Goal: Transaction & Acquisition: Obtain resource

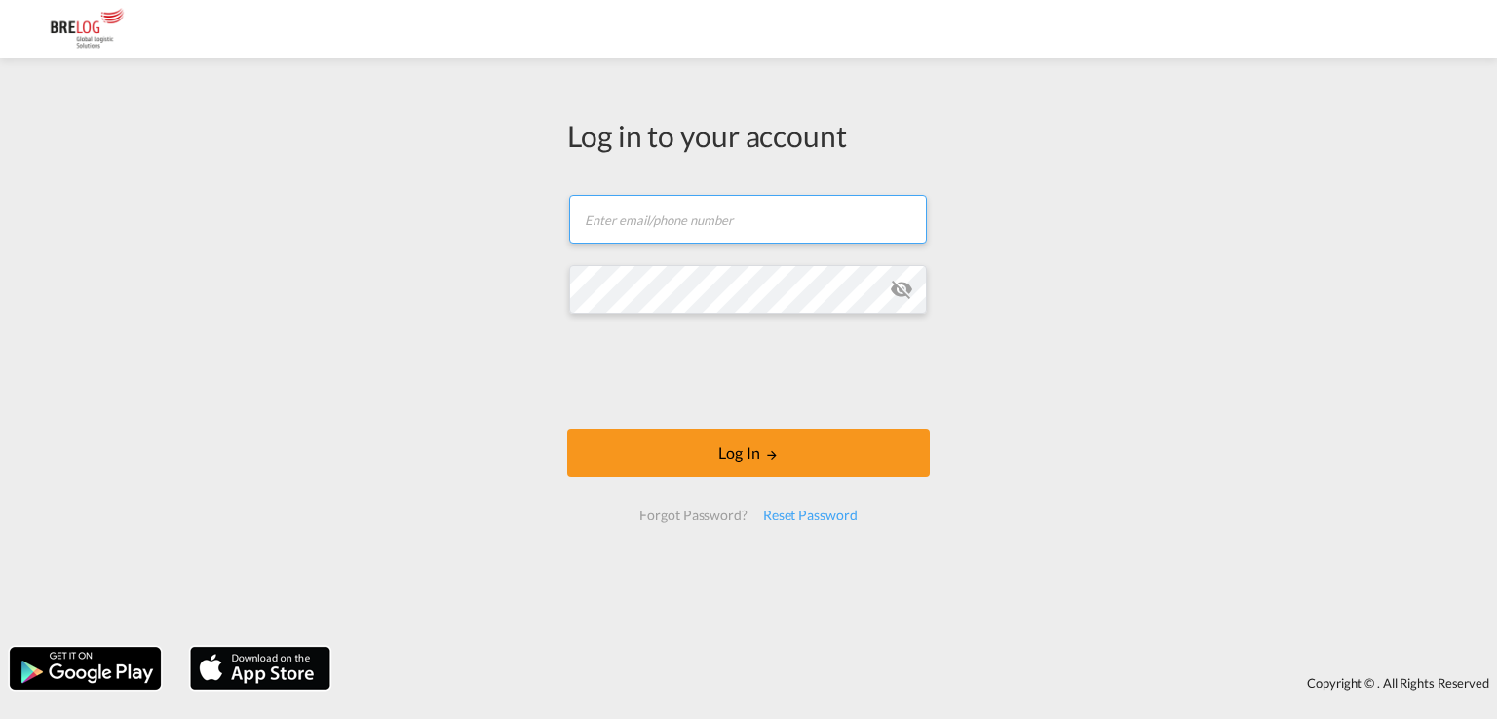
type input "[PERSON_NAME][EMAIL_ADDRESS][PERSON_NAME][DOMAIN_NAME]"
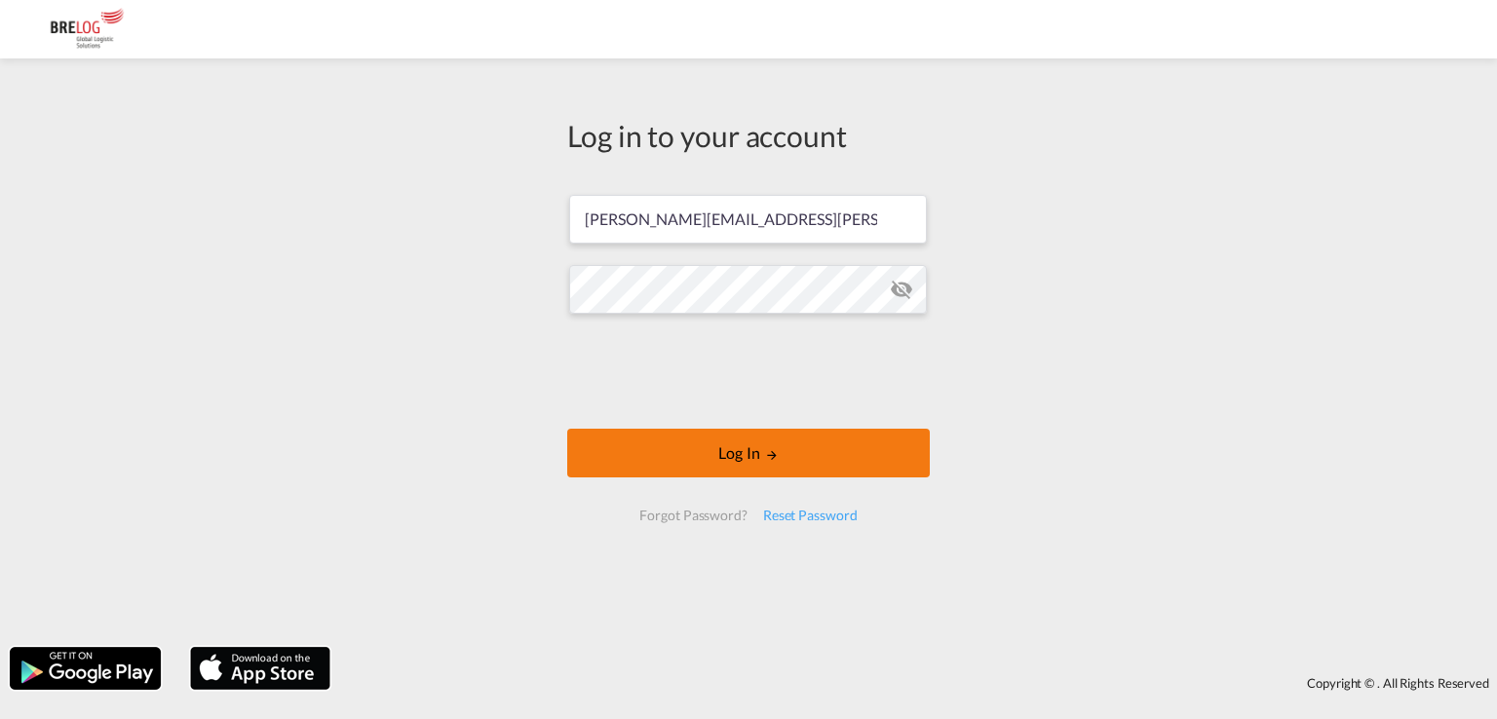
click at [744, 457] on button "Log In" at bounding box center [748, 453] width 362 height 49
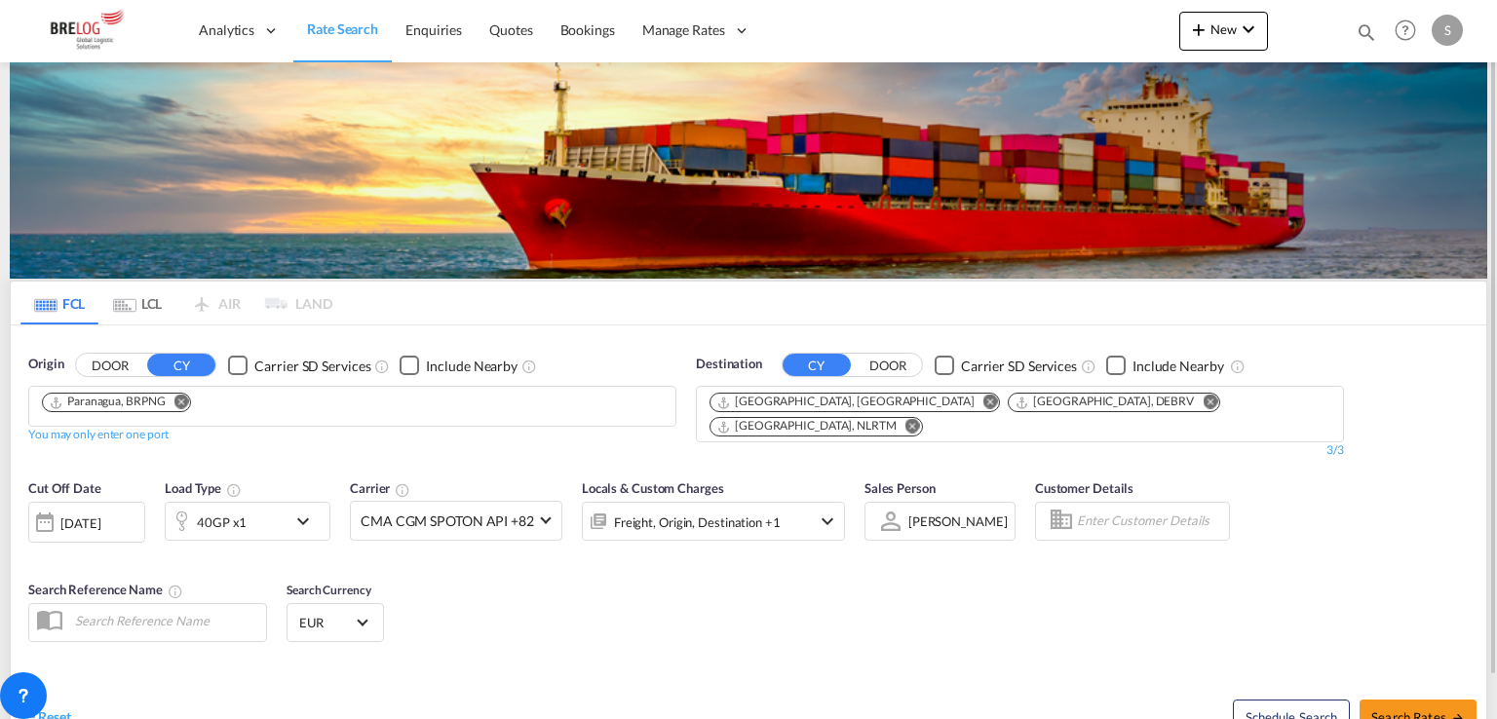
click at [184, 395] on md-icon "Remove" at bounding box center [181, 402] width 15 height 15
click at [191, 392] on input "Chips input." at bounding box center [134, 407] width 185 height 31
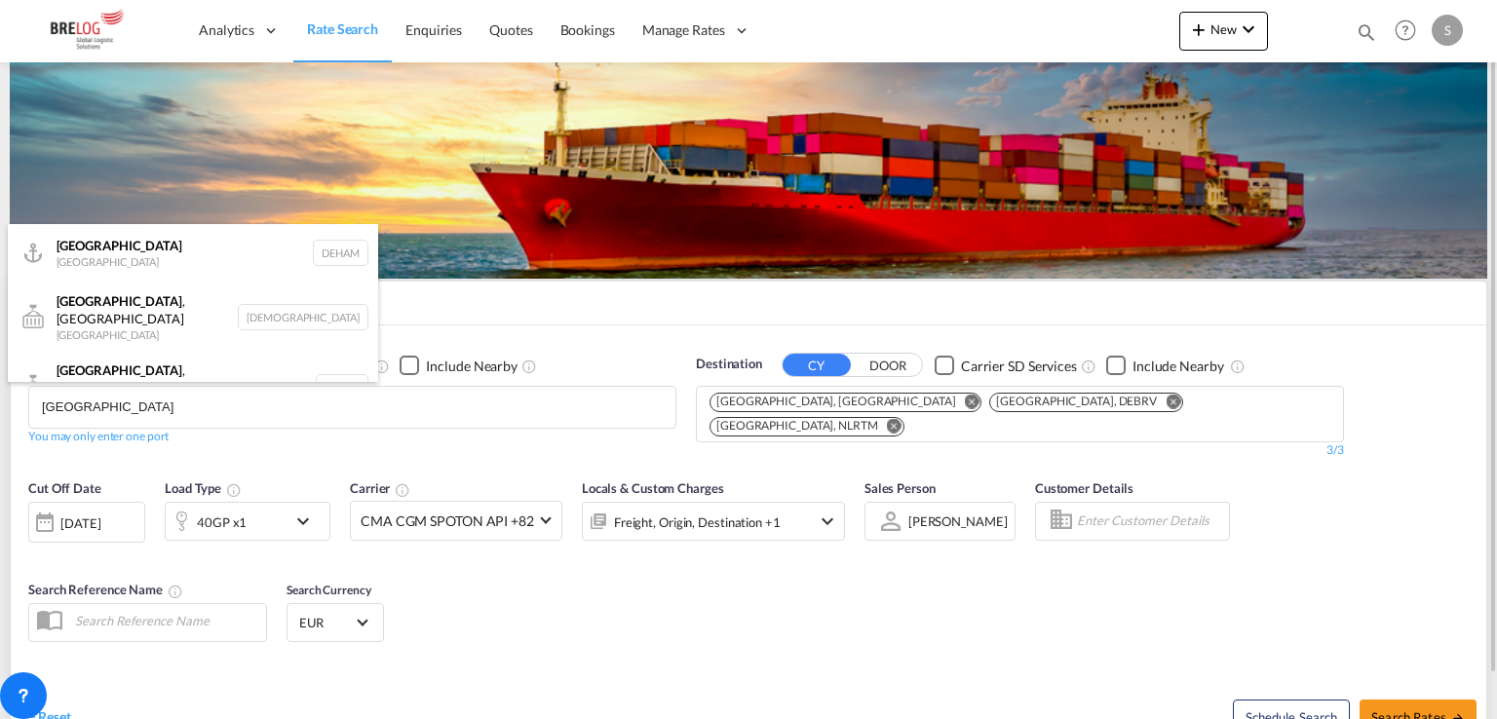
type input "[GEOGRAPHIC_DATA]"
click at [156, 273] on div "[GEOGRAPHIC_DATA] [GEOGRAPHIC_DATA] DEHAM" at bounding box center [193, 253] width 370 height 58
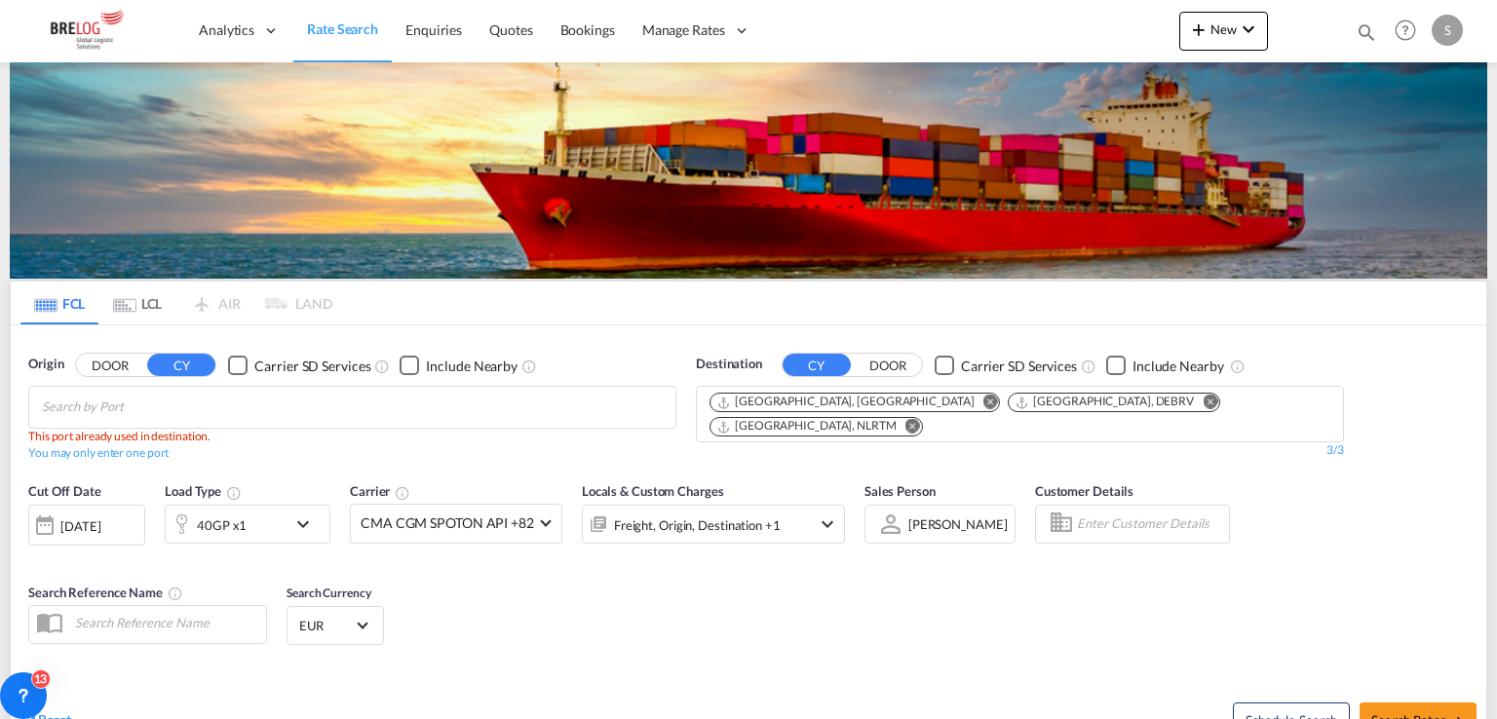
click at [983, 395] on md-icon "Remove" at bounding box center [990, 402] width 15 height 15
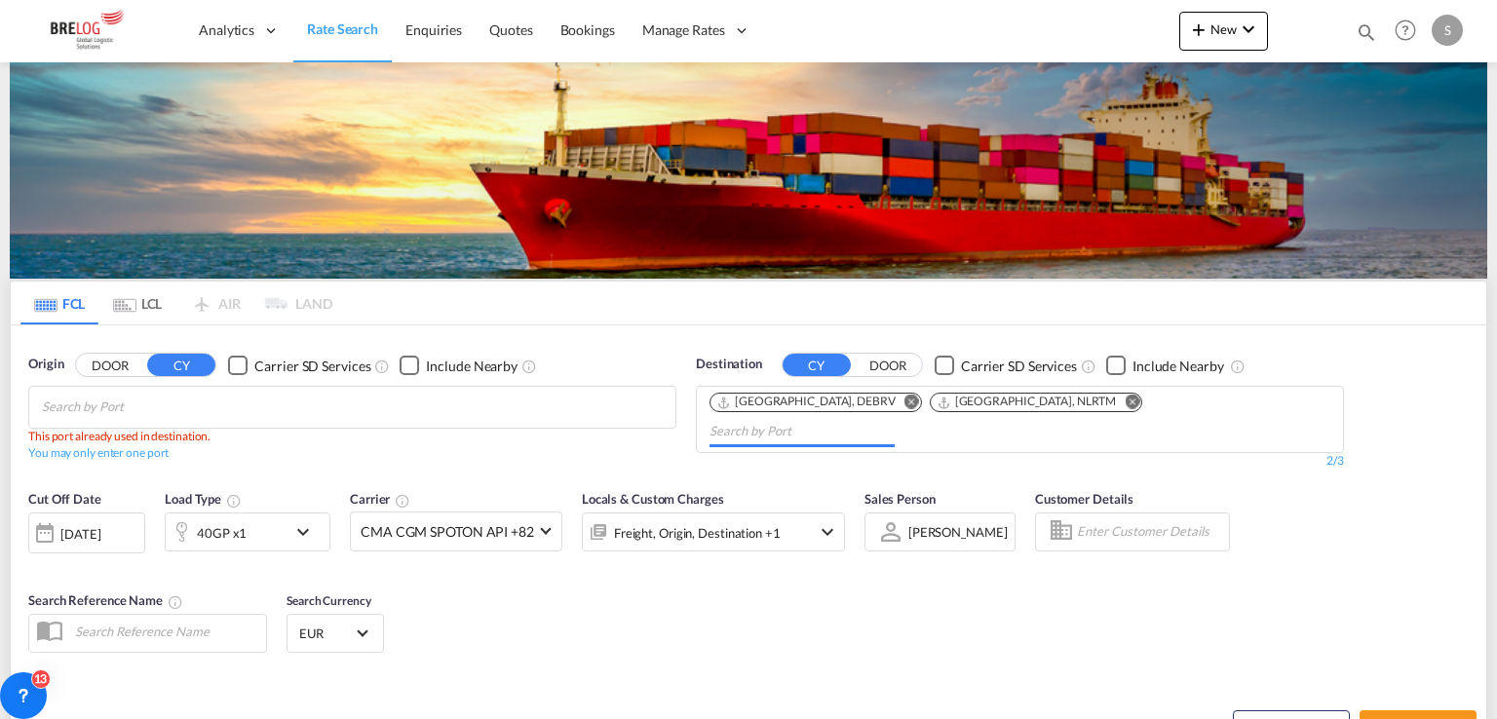
click at [892, 394] on button "Remove" at bounding box center [906, 403] width 29 height 19
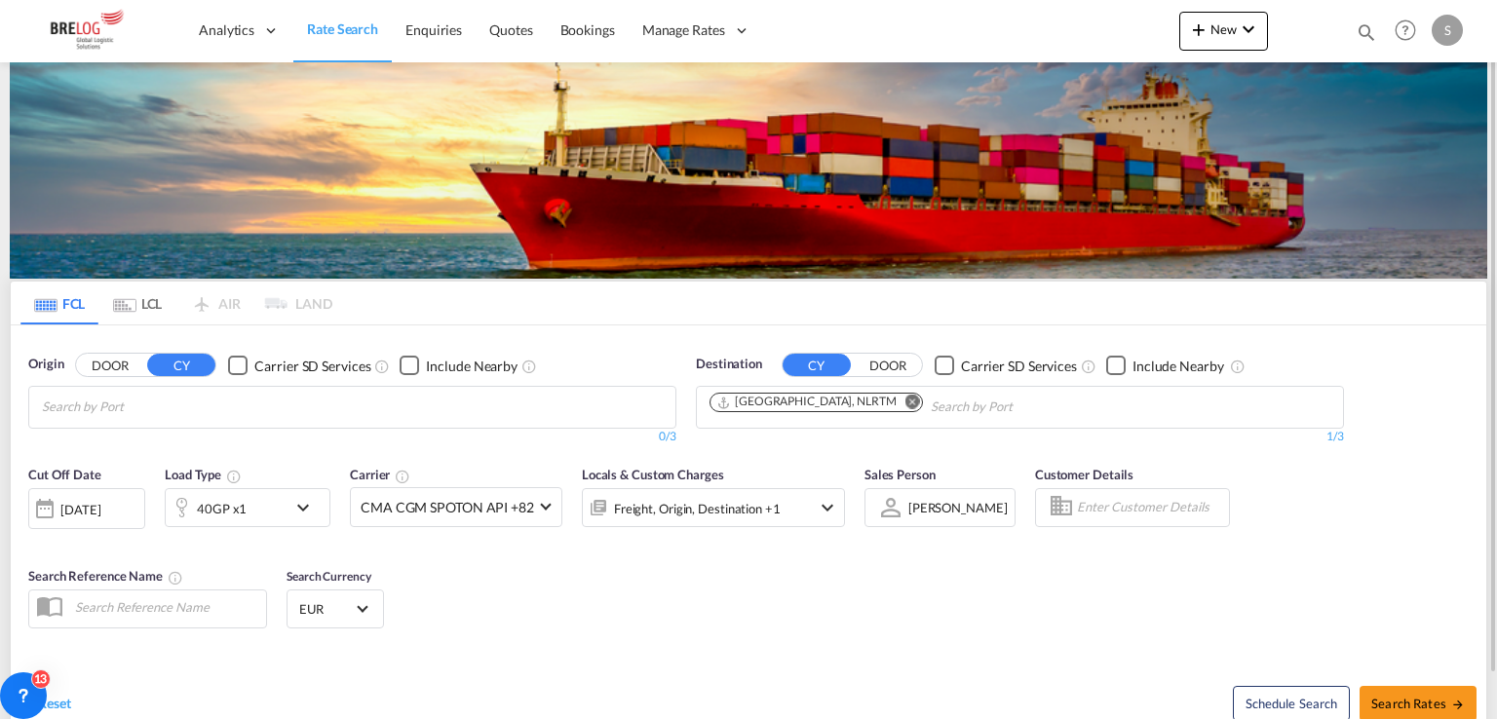
click at [905, 395] on md-icon "Remove" at bounding box center [912, 402] width 15 height 15
click at [849, 215] on body "Analytics Dashboard Rate Search Enquiries Quotes Bookings" at bounding box center [748, 359] width 1497 height 719
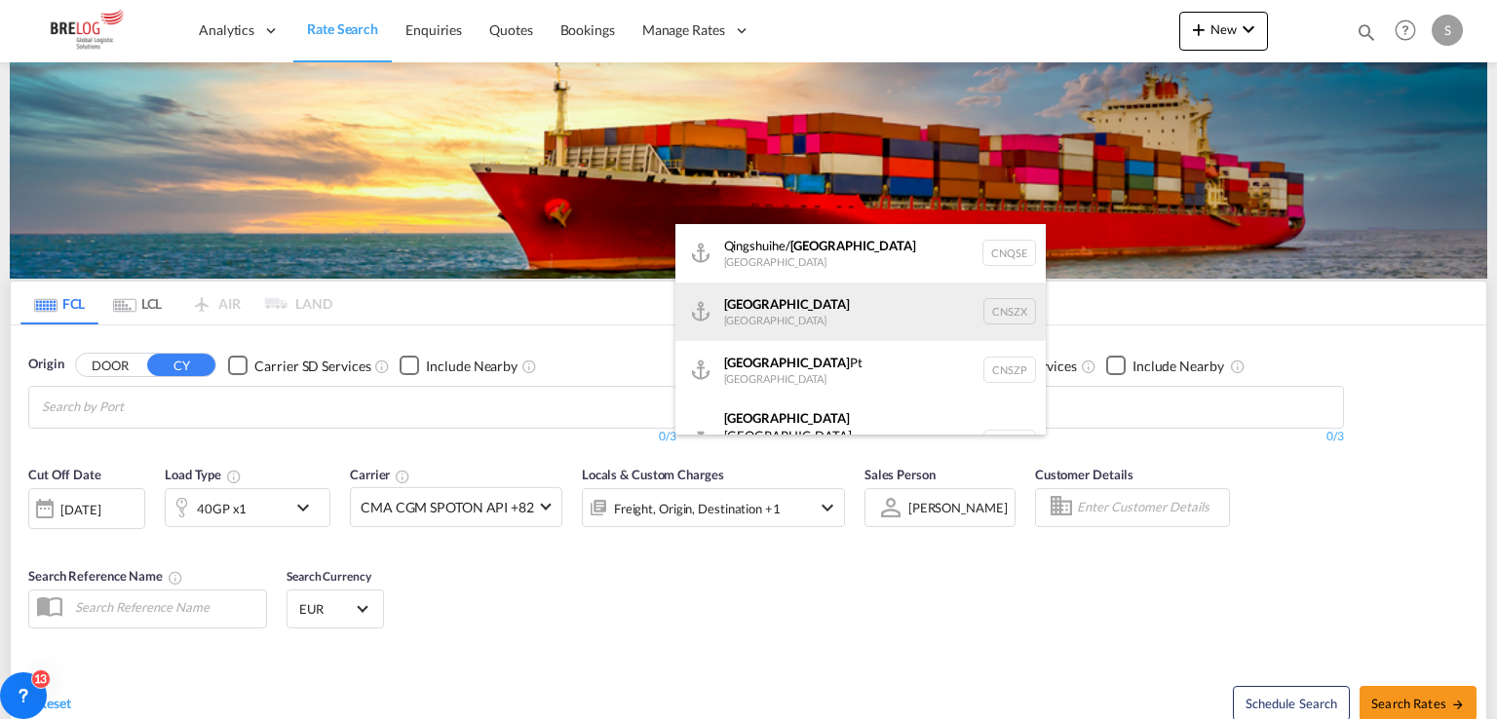
type input "shenzhen"
click at [807, 298] on div "Shenzhen [GEOGRAPHIC_DATA] CNSZX" at bounding box center [860, 312] width 370 height 58
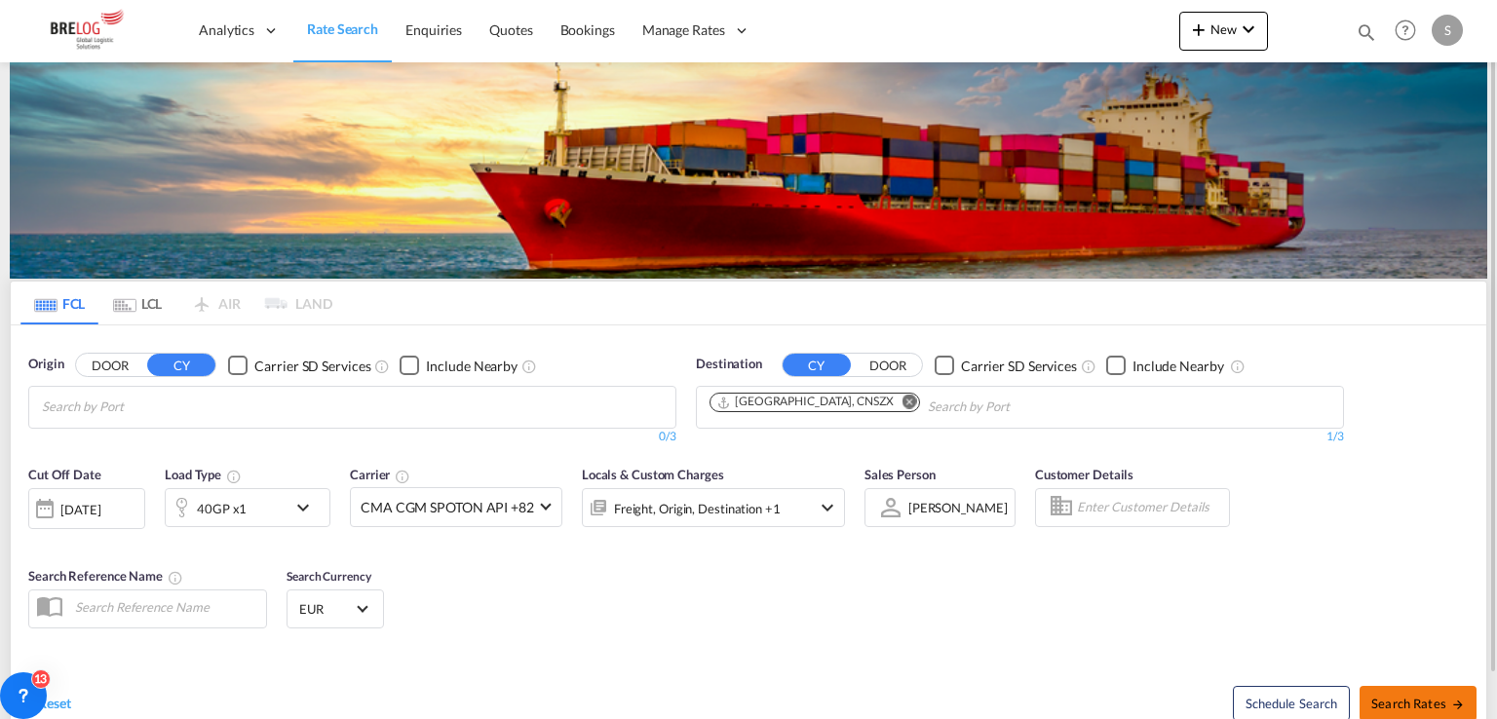
click at [1422, 696] on span "Search Rates" at bounding box center [1418, 704] width 94 height 16
click at [159, 214] on body "Analytics Dashboard Rate Search Enquiries Quotes Bookings" at bounding box center [748, 359] width 1497 height 719
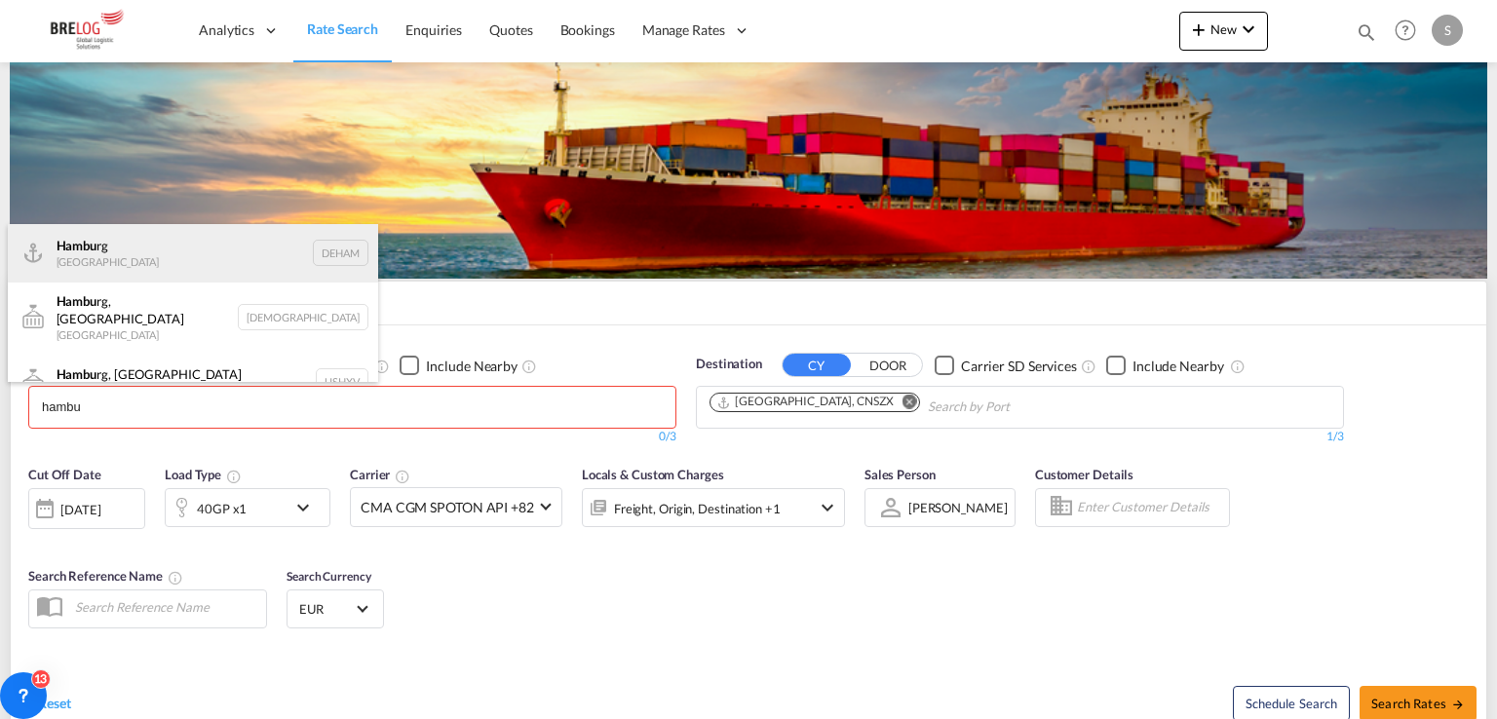
type input "hambu"
click at [152, 247] on div "Hambu rg [GEOGRAPHIC_DATA] DEHAM" at bounding box center [193, 253] width 370 height 58
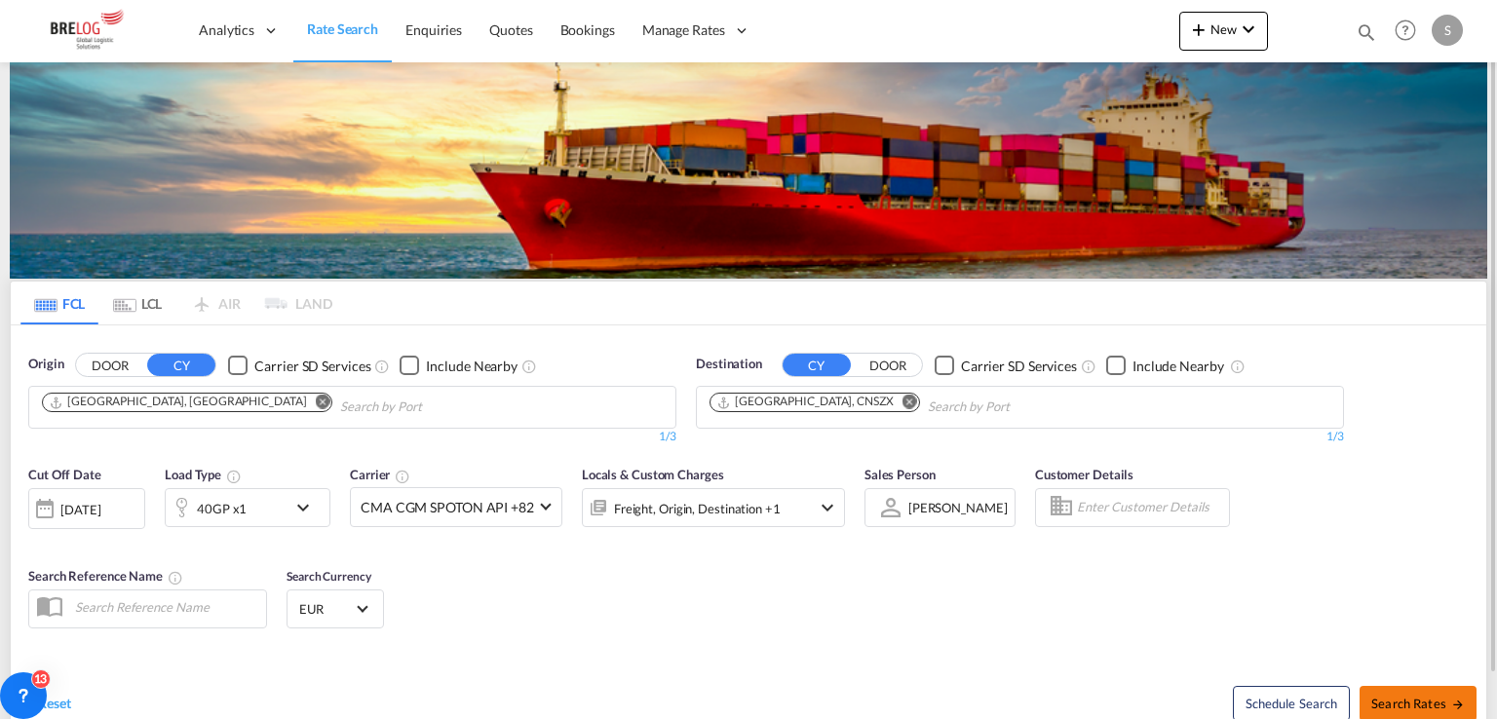
click at [1384, 696] on span "Search Rates" at bounding box center [1418, 704] width 94 height 16
type input "DEHAM to CNSZX / [DATE]"
